Goal: Task Accomplishment & Management: Use online tool/utility

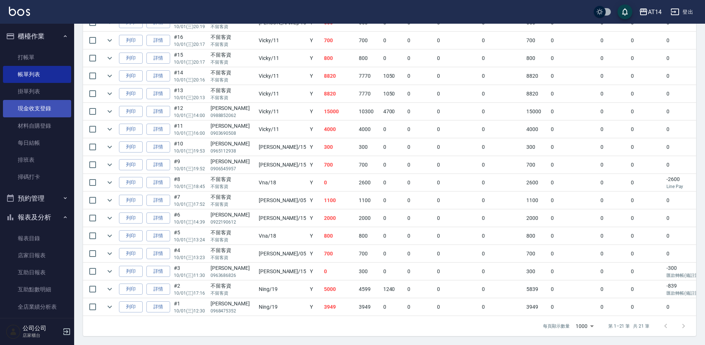
scroll to position [212, 0]
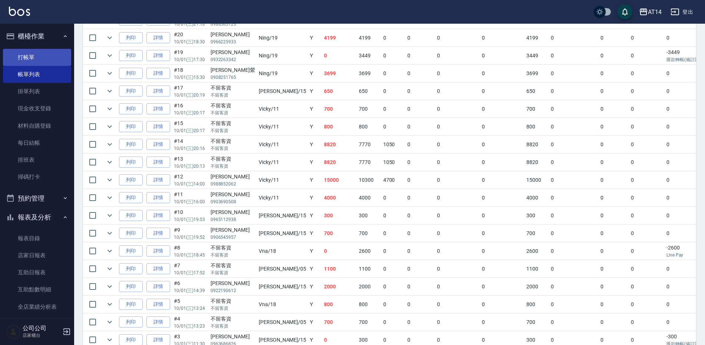
click at [50, 55] on link "打帳單" at bounding box center [37, 57] width 68 height 17
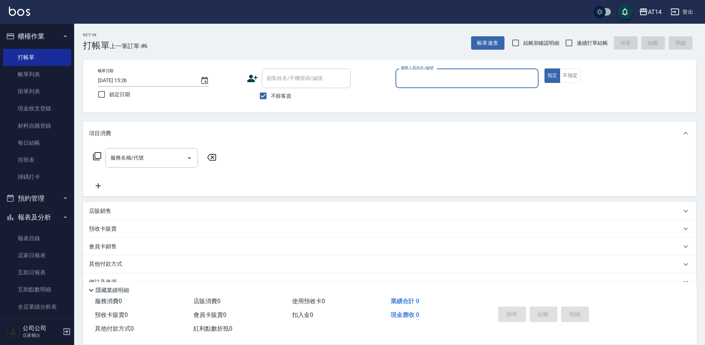
click at [456, 80] on input "服務人員姓名/編號" at bounding box center [467, 78] width 136 height 13
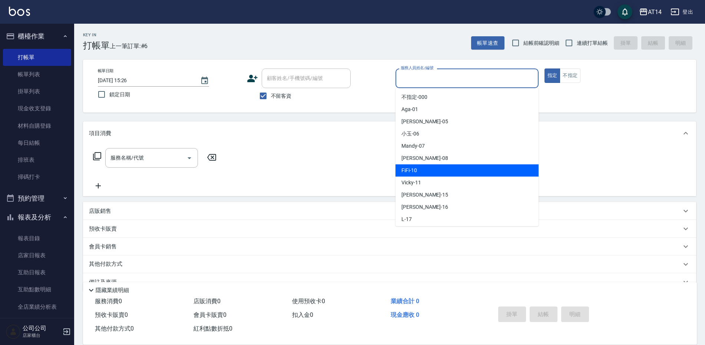
click at [430, 168] on div "FiFi -10" at bounding box center [466, 171] width 143 height 12
type input "FiFi-10"
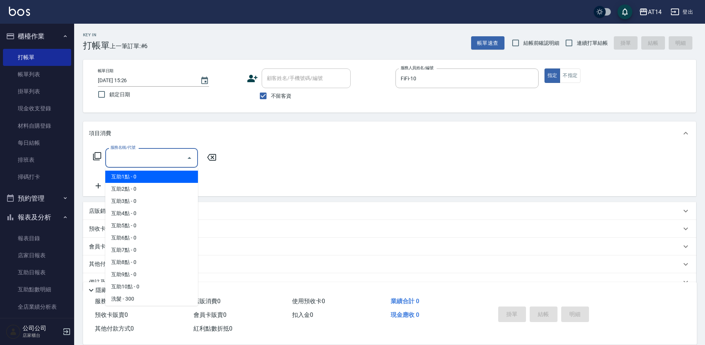
click at [140, 161] on div "服務名稱/代號 服務名稱/代號" at bounding box center [151, 158] width 93 height 20
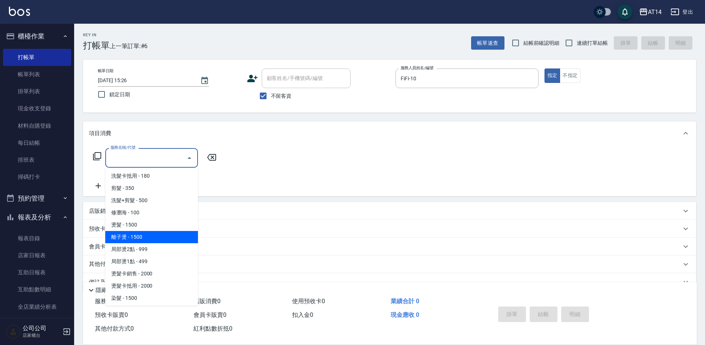
scroll to position [148, 0]
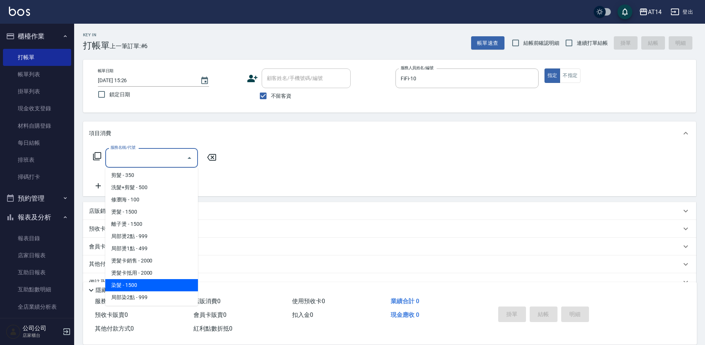
click at [142, 286] on span "染髮 - 1500" at bounding box center [151, 285] width 93 height 12
type input "染髮(041)"
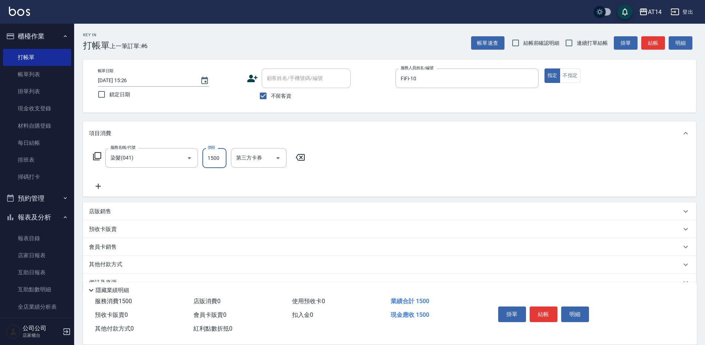
click at [222, 159] on input "1500" at bounding box center [214, 158] width 24 height 20
type input "2000"
click at [542, 311] on button "結帳" at bounding box center [544, 315] width 28 height 16
